Goal: Transaction & Acquisition: Purchase product/service

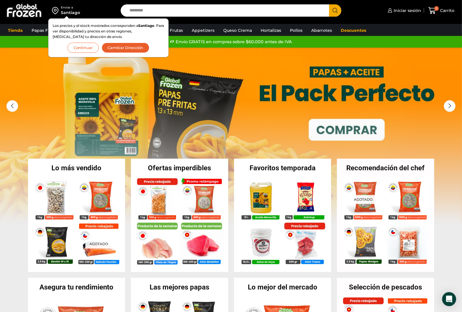
click at [110, 47] on button "Cambiar Dirección" at bounding box center [126, 48] width 48 height 10
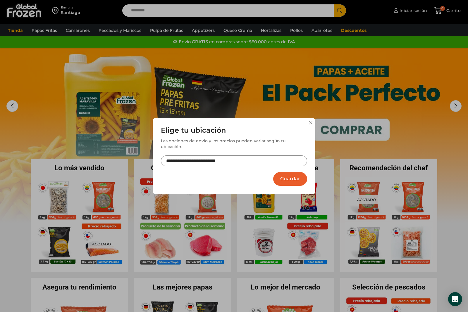
click at [288, 175] on button "Guardar" at bounding box center [290, 179] width 34 height 14
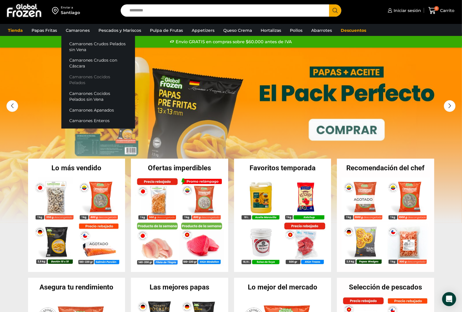
click at [96, 78] on link "Camarones Cocidos Pelados" at bounding box center [98, 80] width 74 height 17
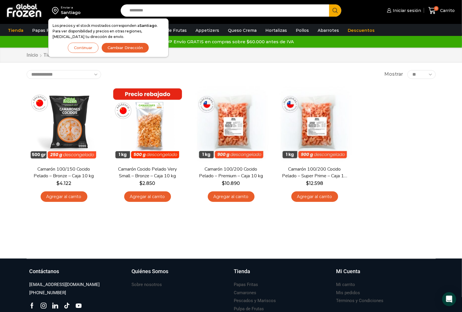
click at [79, 45] on button "Continuar" at bounding box center [83, 48] width 31 height 10
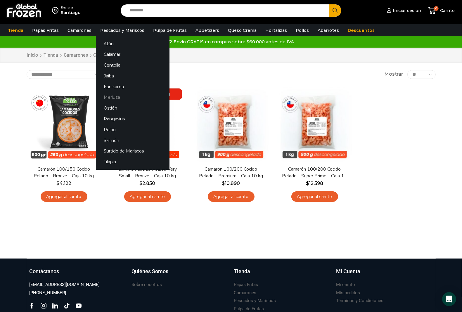
click at [116, 98] on link "Merluza" at bounding box center [133, 97] width 74 height 11
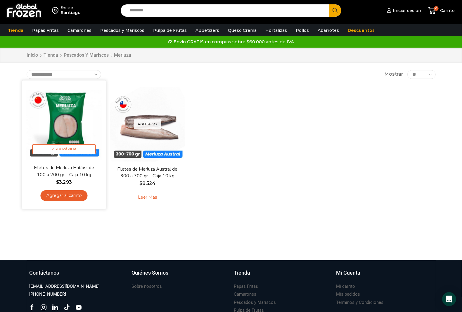
click at [59, 196] on link "Agregar al carrito" at bounding box center [63, 195] width 47 height 11
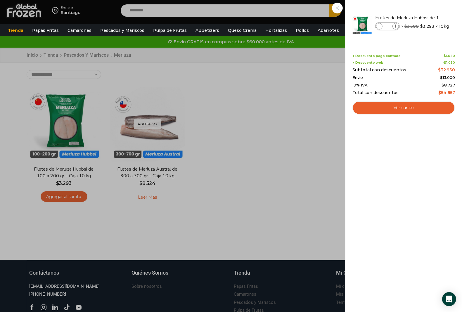
click at [427, 18] on div "1 Carrito 1 1 Shopping Cart *" at bounding box center [441, 11] width 29 height 14
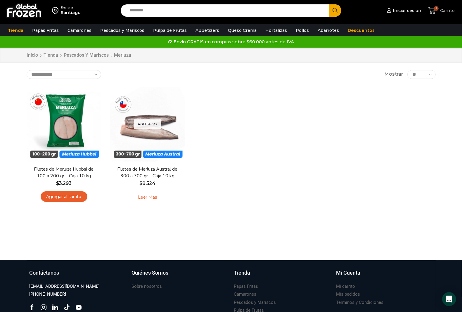
click at [438, 9] on span "1" at bounding box center [436, 8] width 5 height 5
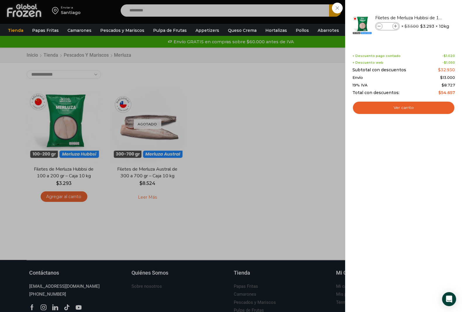
click at [385, 179] on div "1 Shopping Cart Filetes de Merluza Hubbsi de 100 a 200 gr – Caja 10 kg Filetes …" at bounding box center [403, 156] width 103 height 295
click at [427, 8] on div "1 Carrito 1 1 Shopping Cart *" at bounding box center [441, 11] width 29 height 14
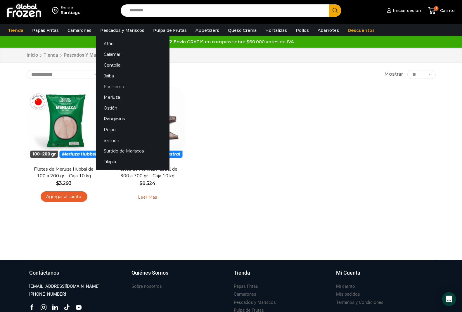
click at [113, 87] on link "Kanikama" at bounding box center [133, 86] width 74 height 11
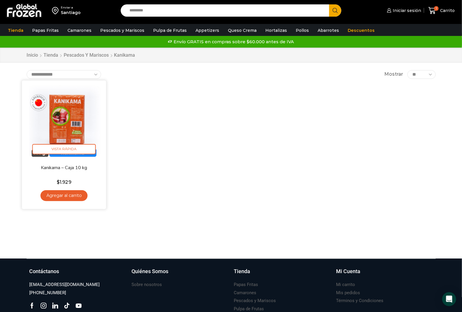
click at [70, 194] on link "Agregar al carrito" at bounding box center [63, 195] width 47 height 11
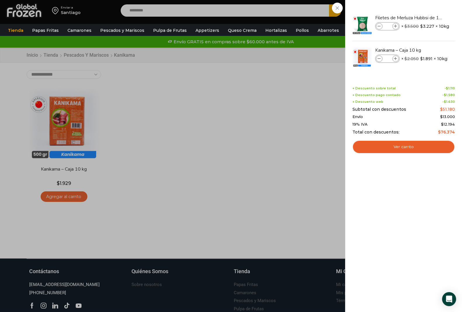
click at [427, 8] on div "2 Carrito 2 2 Shopping Cart *" at bounding box center [441, 11] width 29 height 14
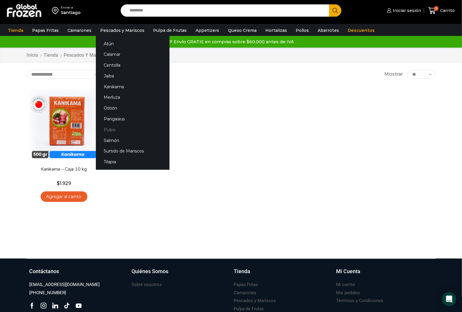
click at [108, 127] on link "Pulpo" at bounding box center [133, 129] width 74 height 11
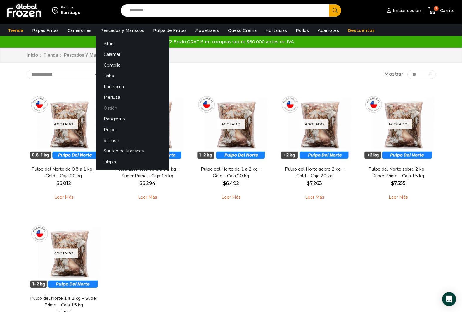
click at [104, 112] on link "Ostión" at bounding box center [133, 108] width 74 height 11
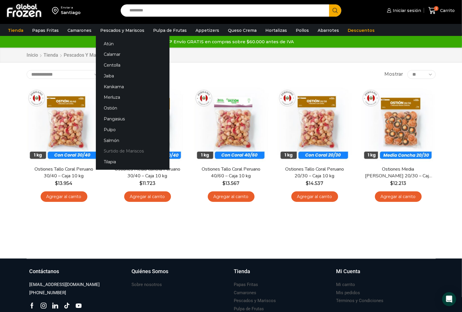
click at [119, 153] on link "Surtido de Mariscos" at bounding box center [133, 151] width 74 height 11
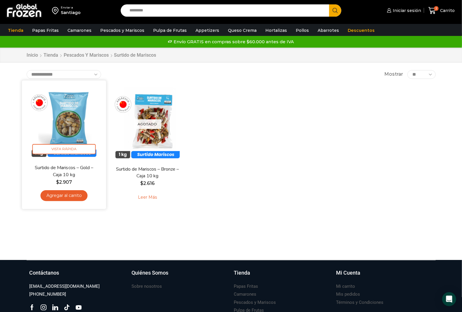
click at [59, 193] on link "Agregar al carrito" at bounding box center [63, 195] width 47 height 11
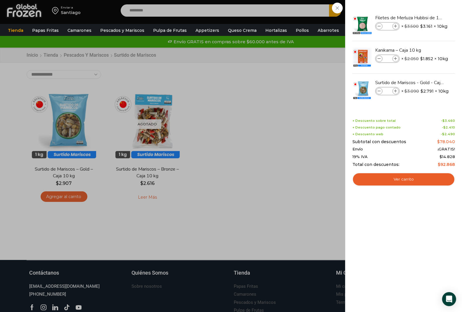
click at [427, 10] on div "3 Carrito 3 3 Shopping Cart *" at bounding box center [441, 11] width 29 height 14
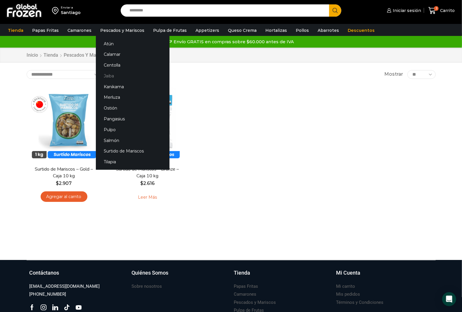
click at [103, 76] on link "Jaiba" at bounding box center [133, 75] width 74 height 11
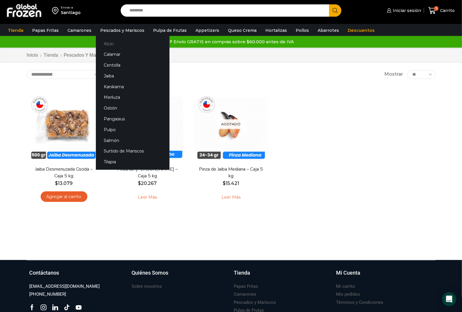
click at [108, 44] on link "Atún" at bounding box center [133, 43] width 74 height 11
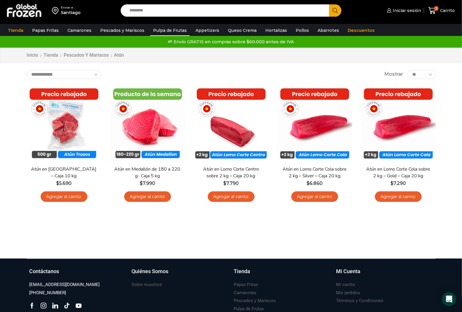
click at [162, 31] on link "Pulpa de Frutas" at bounding box center [169, 30] width 39 height 11
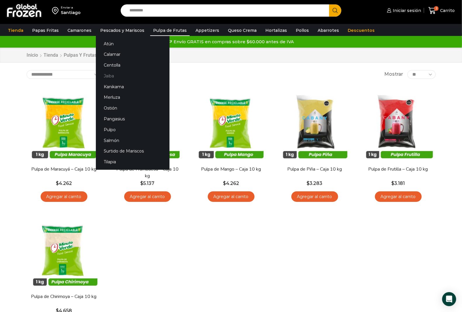
click at [101, 78] on link "Jaiba" at bounding box center [133, 75] width 74 height 11
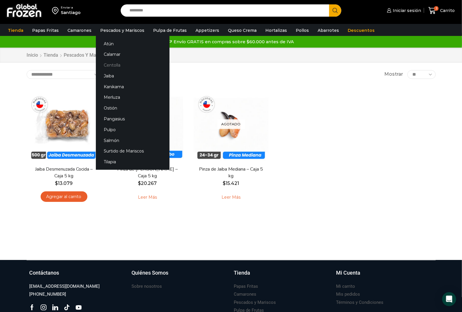
click at [110, 61] on link "Centolla" at bounding box center [133, 65] width 74 height 11
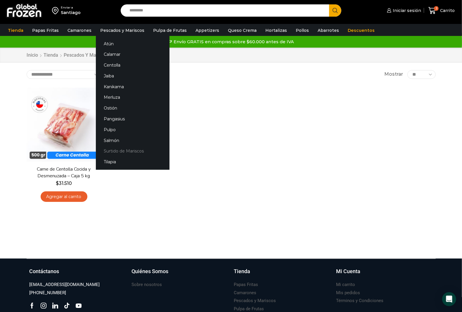
click at [121, 151] on link "Surtido de Mariscos" at bounding box center [133, 151] width 74 height 11
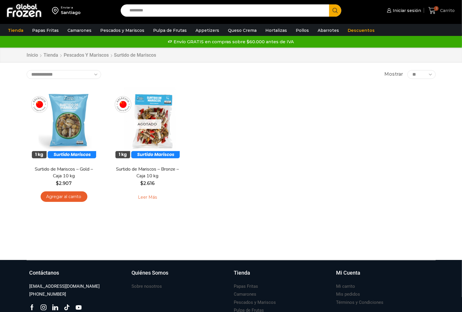
click at [430, 10] on icon at bounding box center [432, 11] width 8 height 8
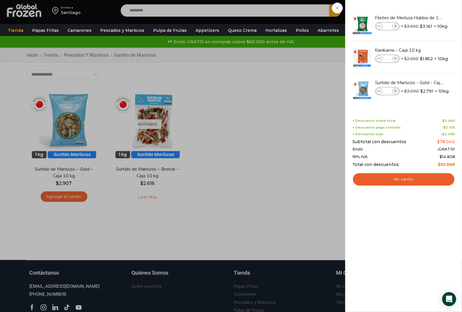
click at [427, 18] on div "3 [GEOGRAPHIC_DATA] 3 3 Shopping Cart * $" at bounding box center [441, 11] width 29 height 14
